Goal: Task Accomplishment & Management: Use online tool/utility

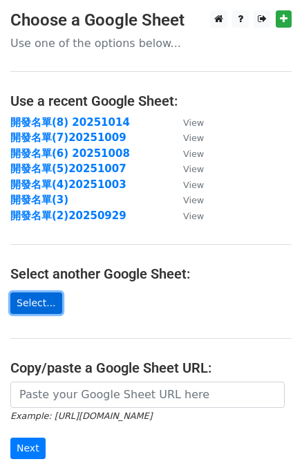
click at [39, 306] on link "Select..." at bounding box center [36, 303] width 52 height 21
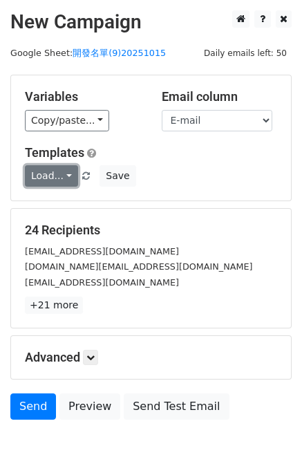
click at [53, 181] on link "Load..." at bounding box center [51, 175] width 53 height 21
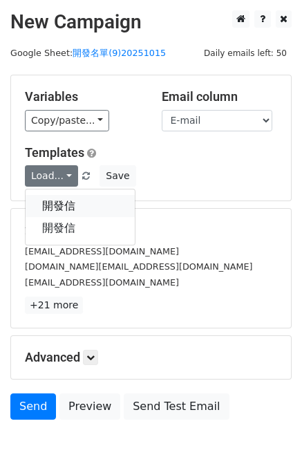
click at [52, 207] on link "開發信" at bounding box center [80, 206] width 109 height 22
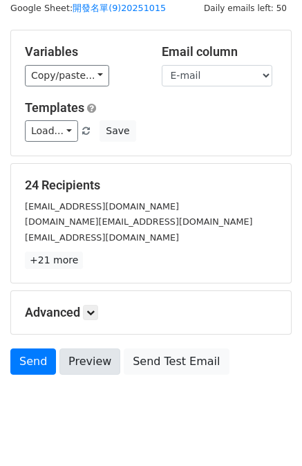
scroll to position [69, 0]
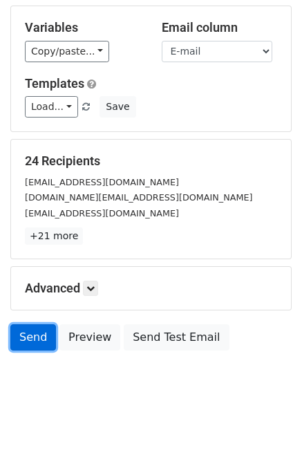
click at [32, 336] on link "Send" at bounding box center [33, 337] width 46 height 26
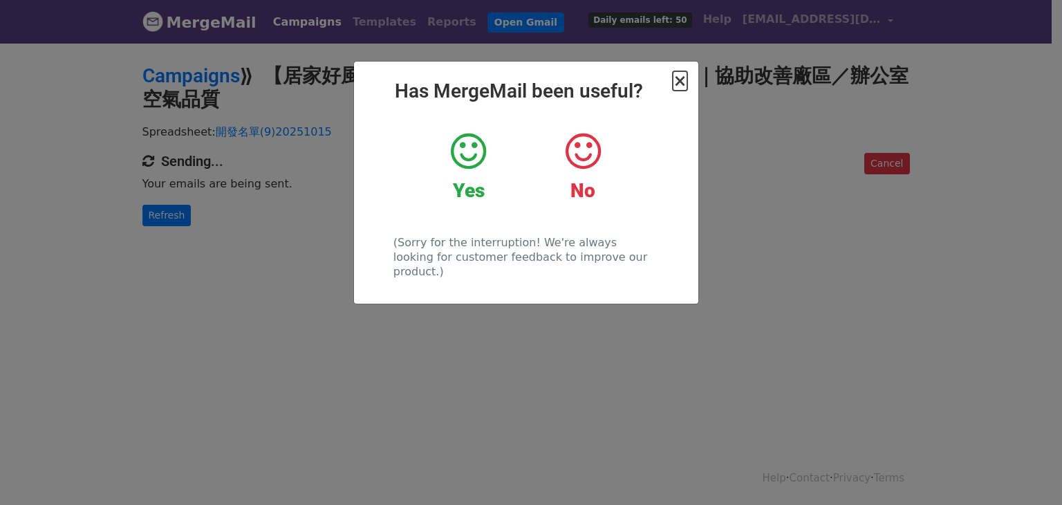
click at [679, 84] on span "×" at bounding box center [680, 80] width 14 height 19
